Goal: Find contact information: Find contact information

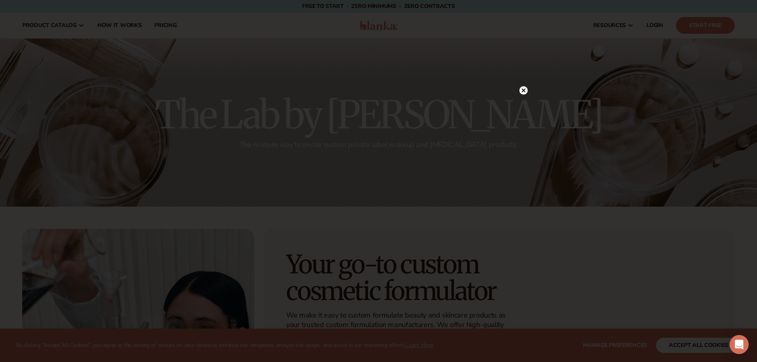
click at [524, 93] on circle at bounding box center [523, 90] width 8 height 8
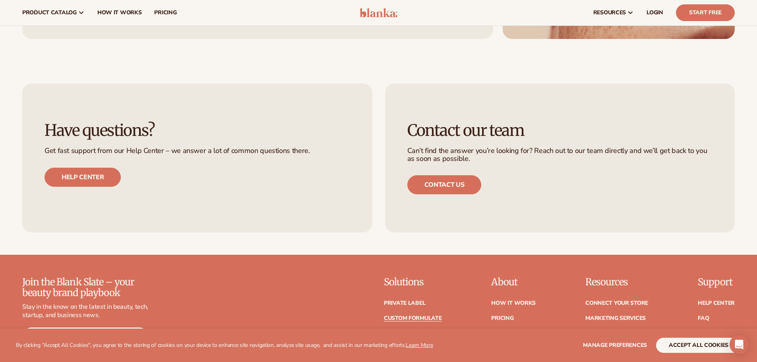
scroll to position [1003, 0]
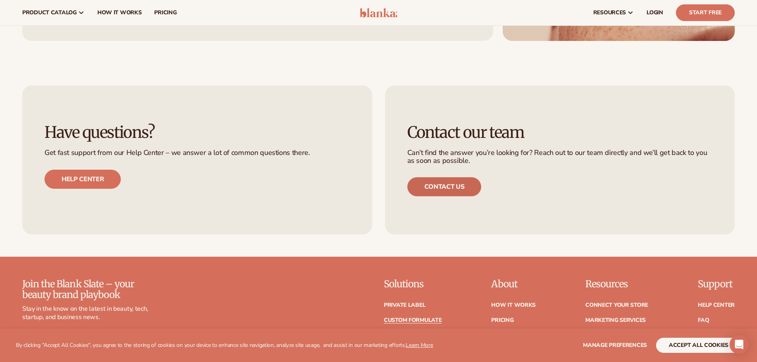
click at [454, 188] on link "Contact us" at bounding box center [444, 186] width 74 height 19
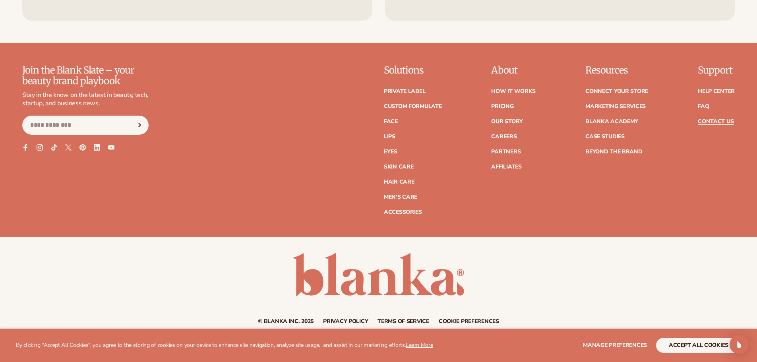
scroll to position [690, 0]
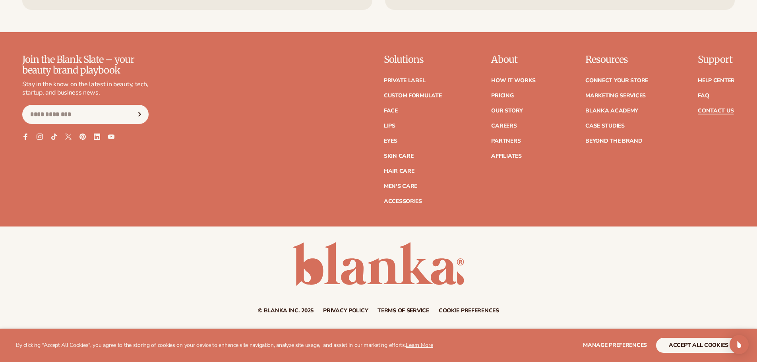
click at [710, 109] on link "Contact Us" at bounding box center [716, 111] width 36 height 6
